Goal: Information Seeking & Learning: Learn about a topic

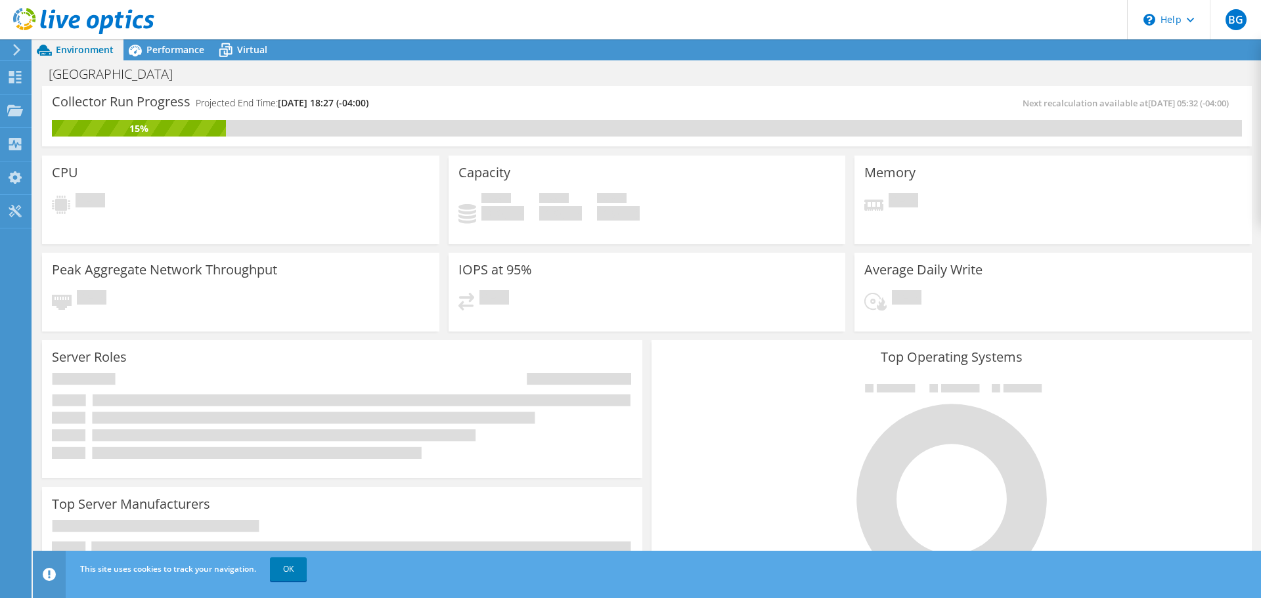
scroll to position [328, 0]
click at [298, 569] on link "OK" at bounding box center [288, 570] width 37 height 24
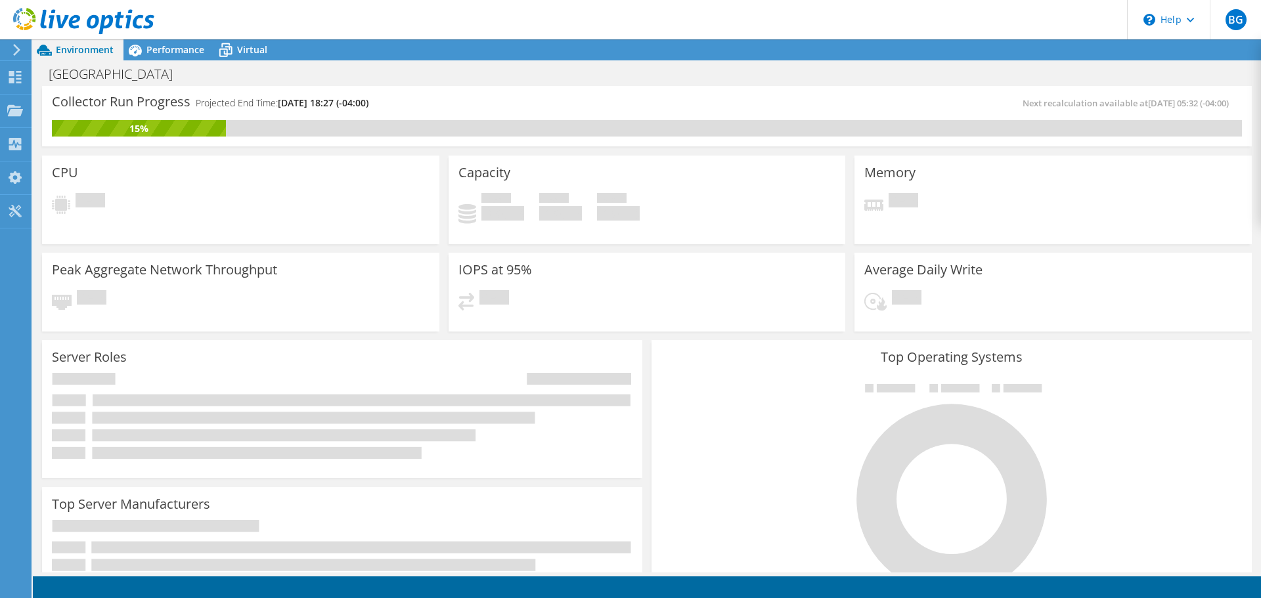
scroll to position [392, 0]
click at [180, 42] on div "Performance" at bounding box center [168, 49] width 91 height 21
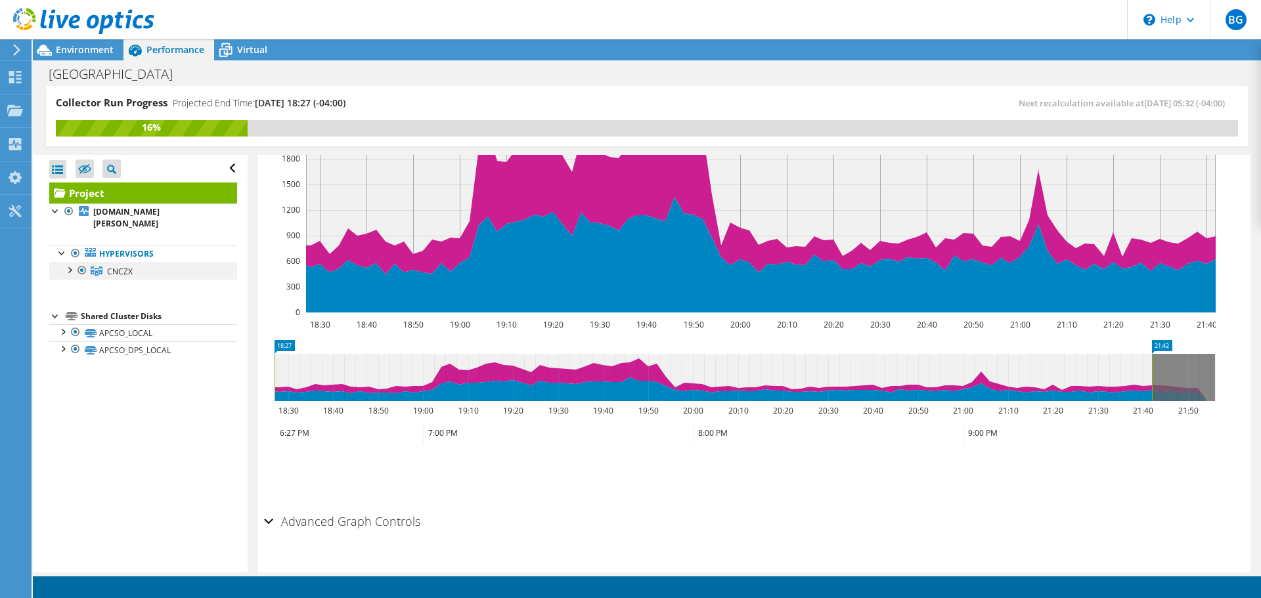
click at [69, 270] on div at bounding box center [68, 269] width 13 height 13
